Goal: Navigation & Orientation: Find specific page/section

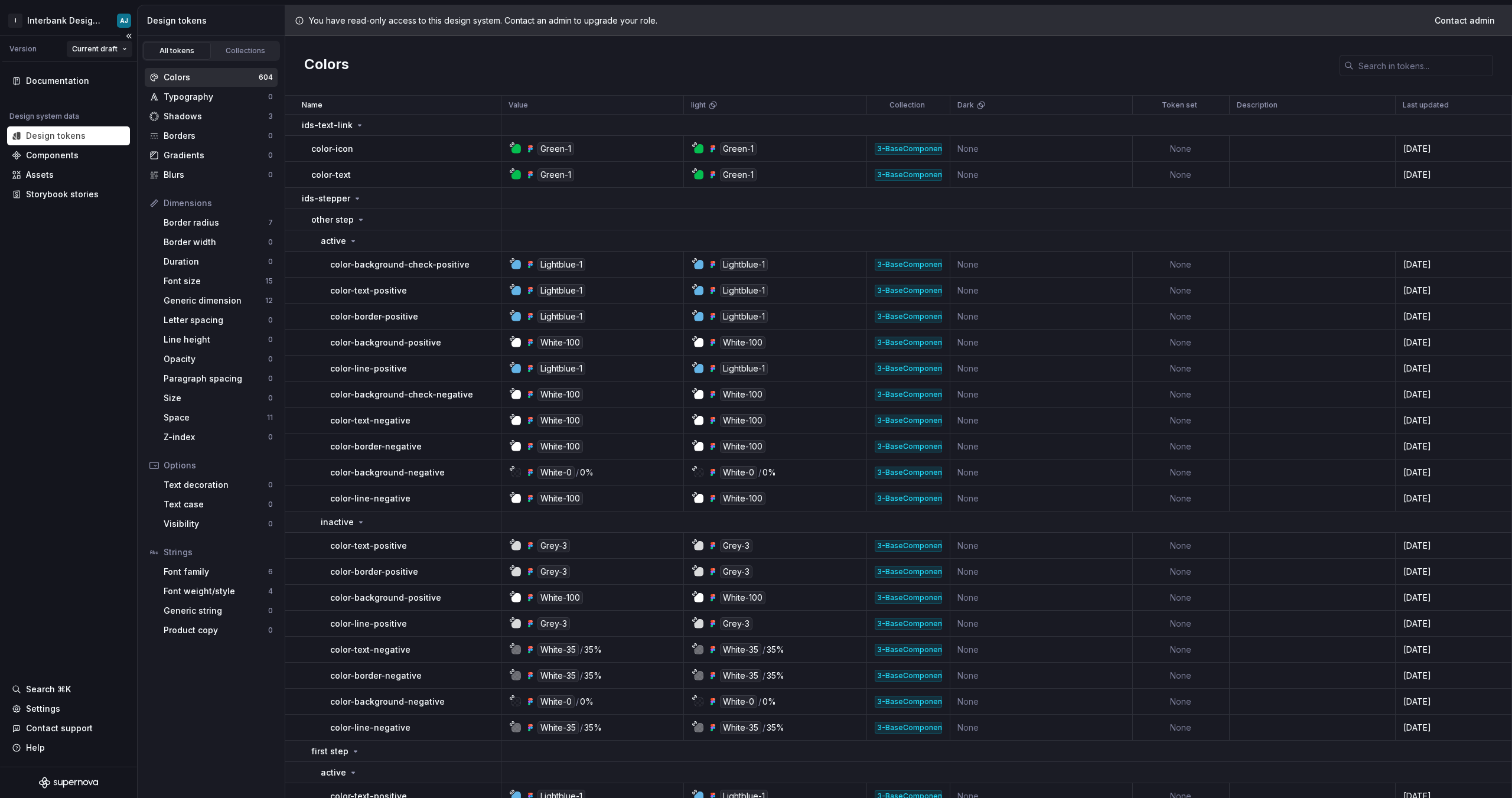
click at [110, 48] on html "I Interbank Design System AJ Version Current draft Documentation Design system …" at bounding box center [756, 399] width 1512 height 798
click at [43, 264] on div "Documentation Design system data Design tokens Components Assets Storybook stor…" at bounding box center [68, 414] width 137 height 705
click at [50, 77] on div "Documentation" at bounding box center [57, 81] width 63 height 12
click at [56, 156] on div "Components" at bounding box center [52, 155] width 52 height 12
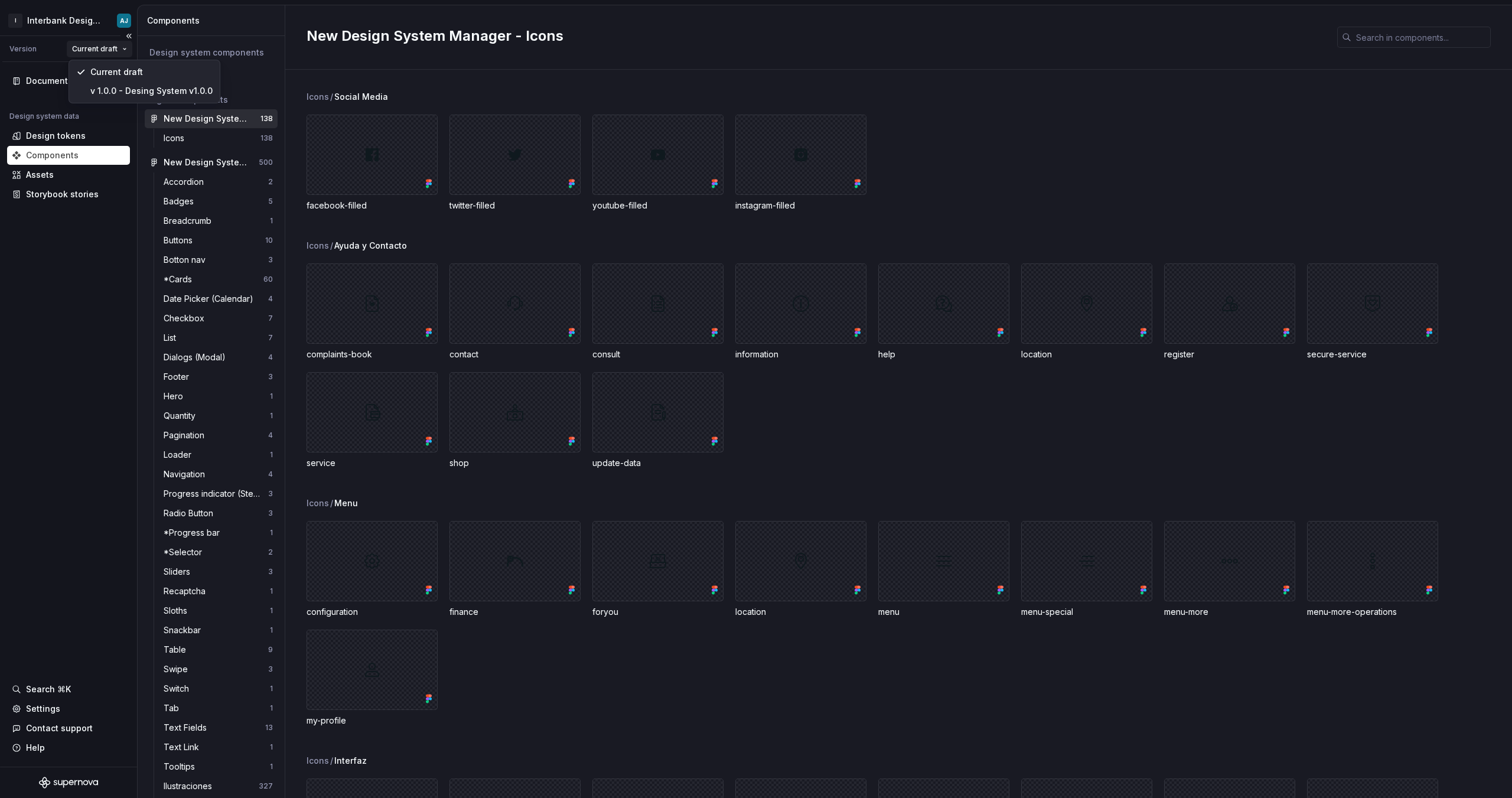
click at [124, 46] on html "I Interbank Design System AJ Version Current draft Documentation Design system …" at bounding box center [756, 399] width 1512 height 798
click at [120, 91] on div "v 1.0.0 - Desing System v1.0.0" at bounding box center [151, 91] width 122 height 12
click at [121, 52] on html "I Interbank Design System AJ Version v 1.0.0 - Desing System v1.0.0 Design syst…" at bounding box center [756, 399] width 1512 height 798
click at [121, 51] on html "I Interbank Design System AJ Version v 1.0.0 - Desing System v1.0.0 Design syst…" at bounding box center [756, 399] width 1512 height 798
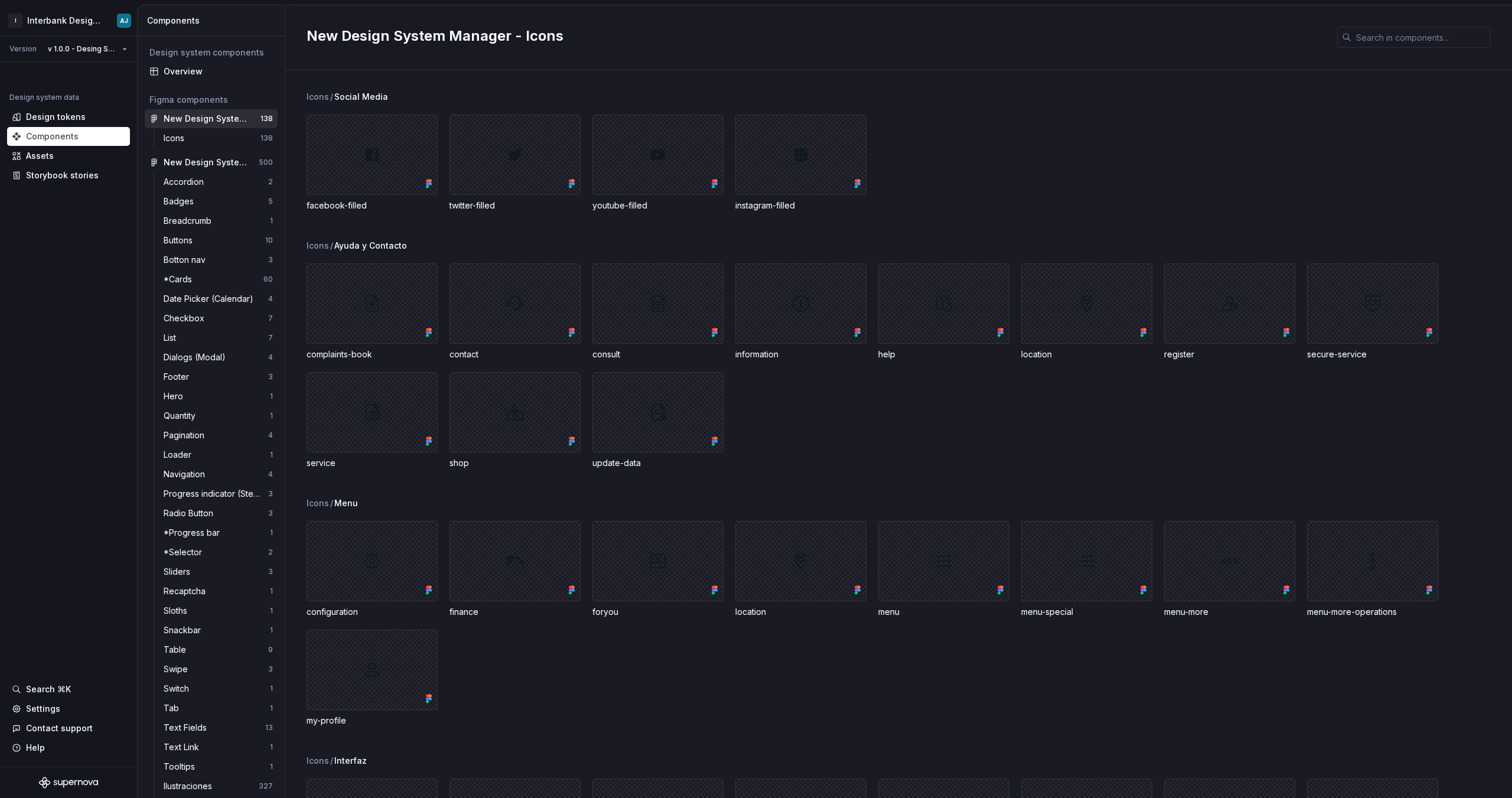
click at [1116, 119] on div "facebook-filled twitter-filled youtube-filled instagram-filled" at bounding box center [909, 163] width 1205 height 97
